Goal: Book appointment/travel/reservation

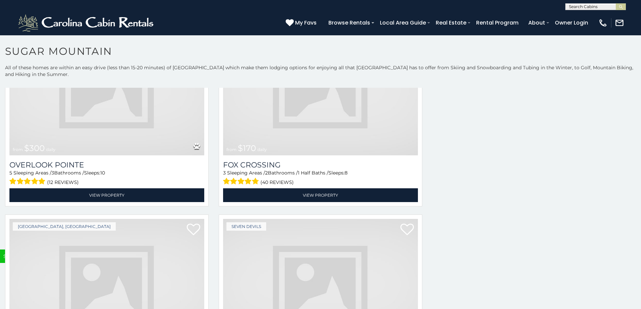
scroll to position [2406, 0]
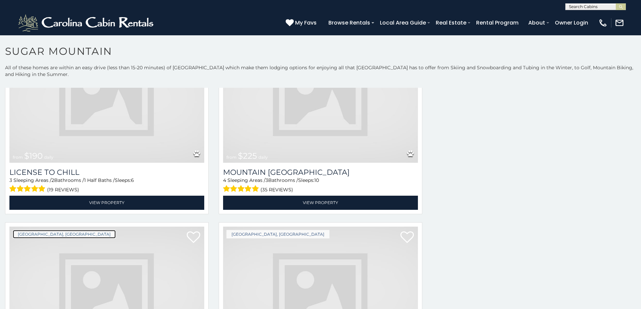
click at [60, 230] on link "[GEOGRAPHIC_DATA], [GEOGRAPHIC_DATA]" at bounding box center [64, 234] width 103 height 8
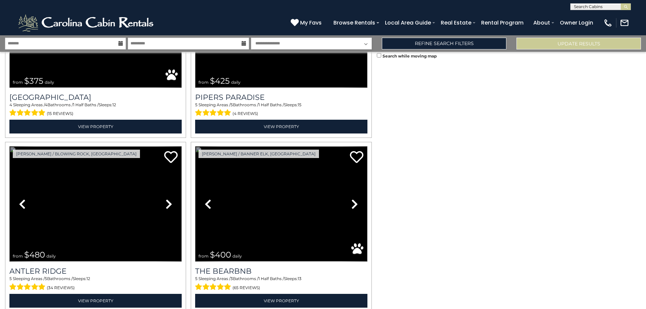
scroll to position [2392, 0]
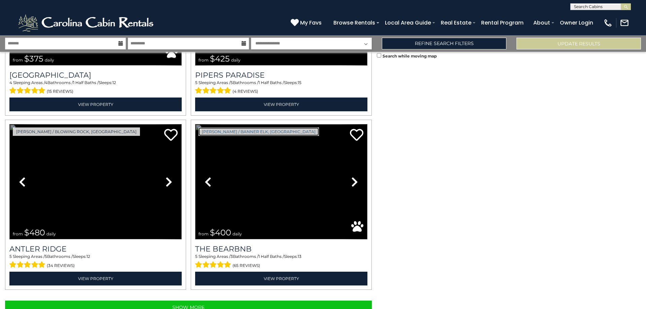
click at [223, 128] on link "[PERSON_NAME] / Banner Elk, [GEOGRAPHIC_DATA]" at bounding box center [259, 132] width 121 height 8
